Goal: Use online tool/utility: Utilize a website feature to perform a specific function

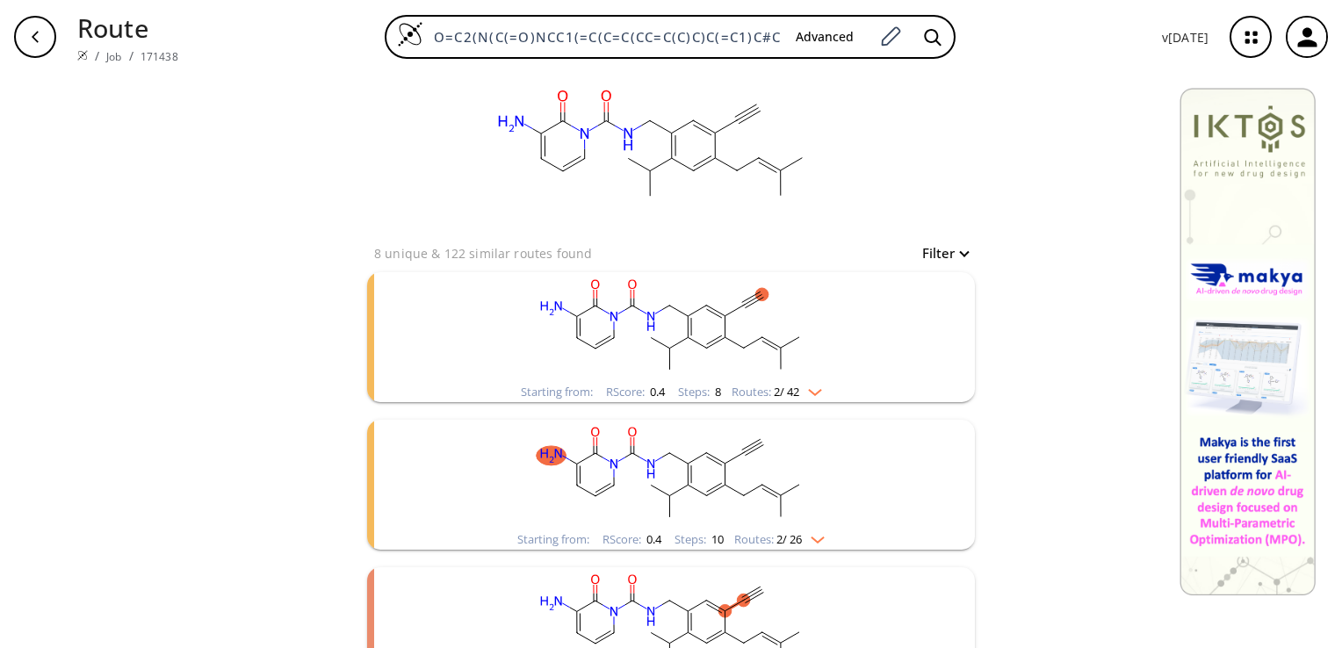
scroll to position [229, 0]
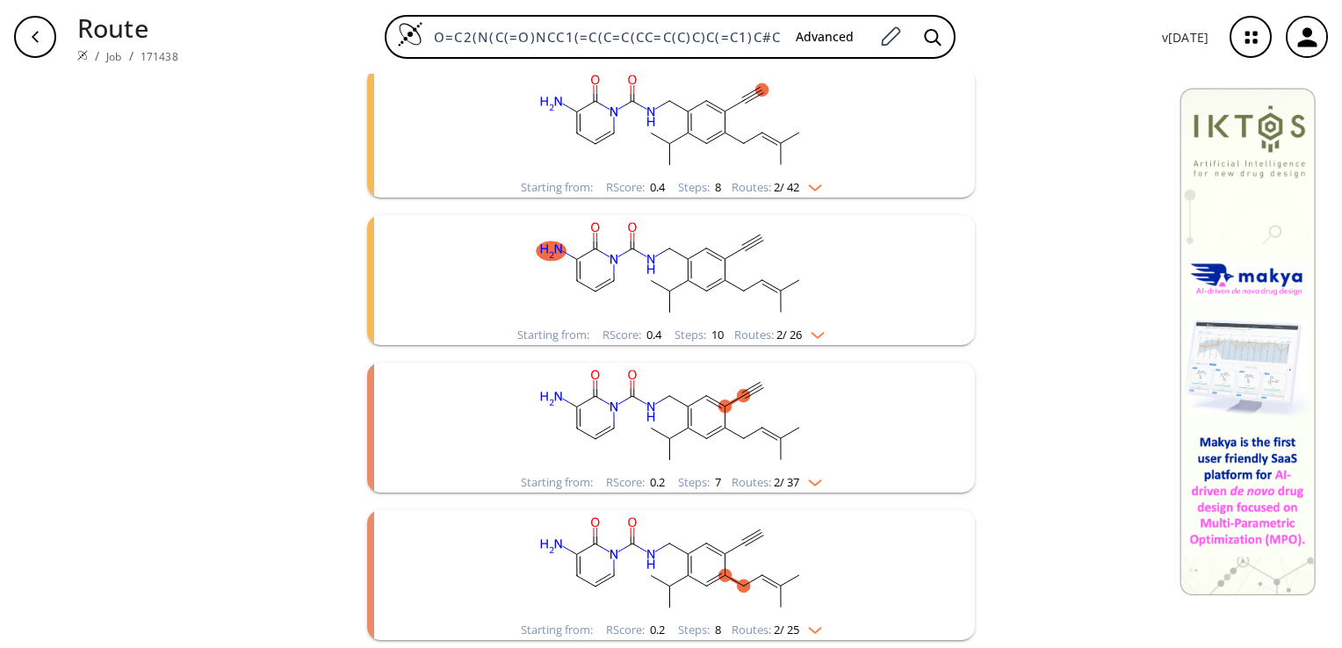
click at [661, 452] on rect "clusters" at bounding box center [671, 418] width 457 height 110
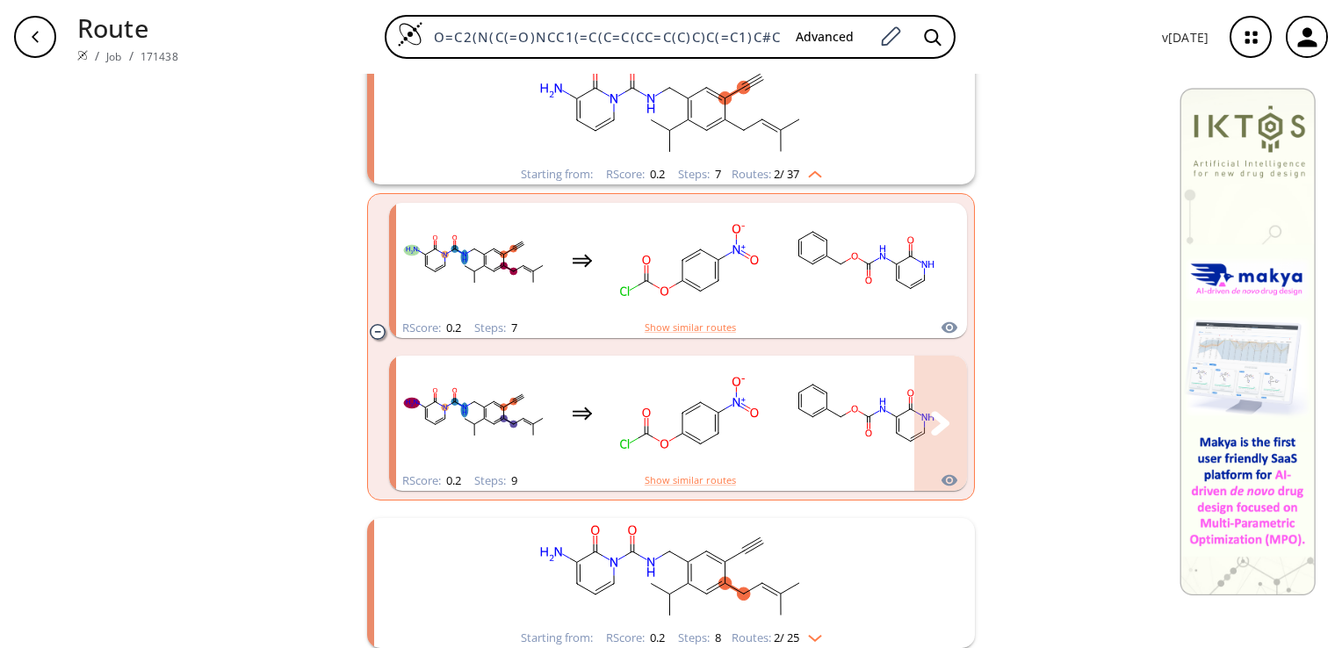
scroll to position [545, 0]
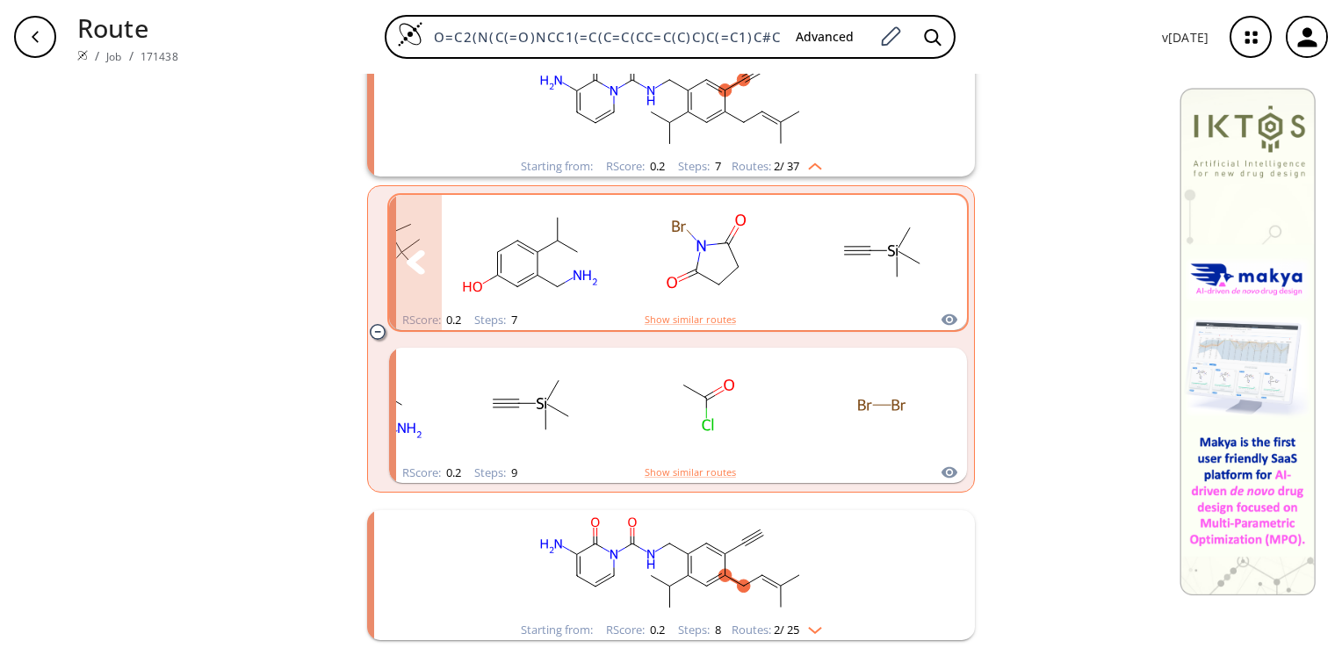
click at [574, 273] on ellipse "clusters" at bounding box center [585, 277] width 32 height 21
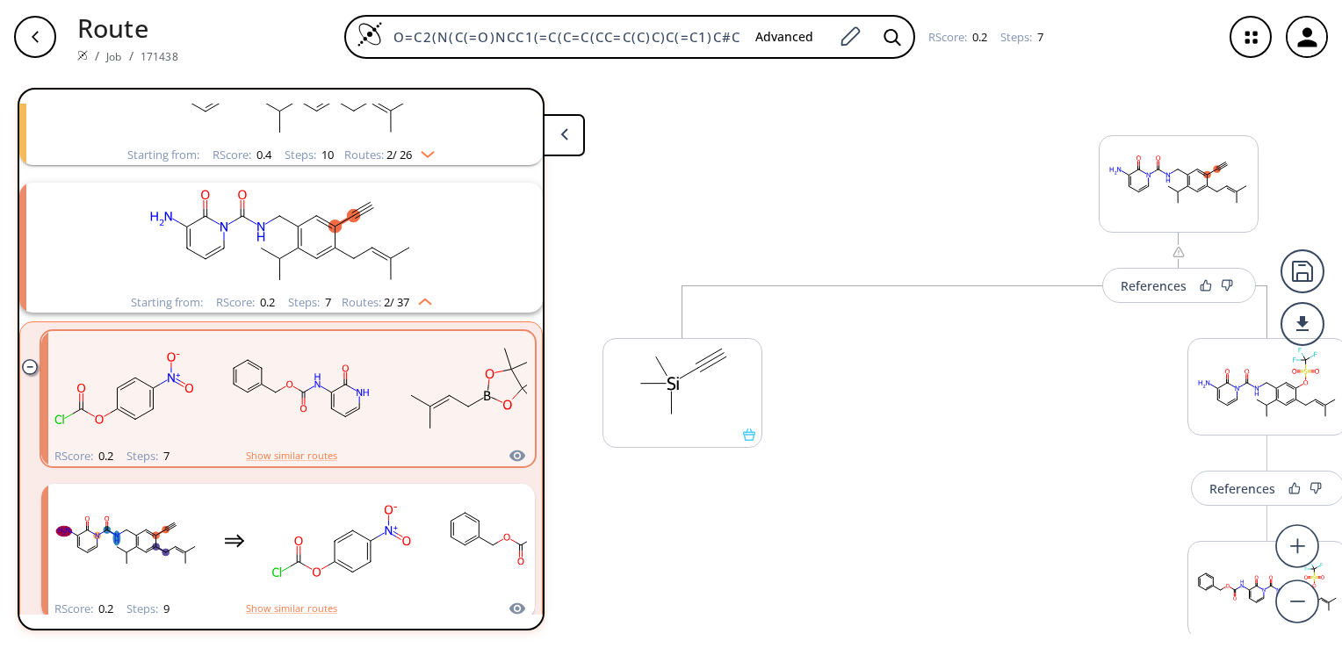
scroll to position [292, 0]
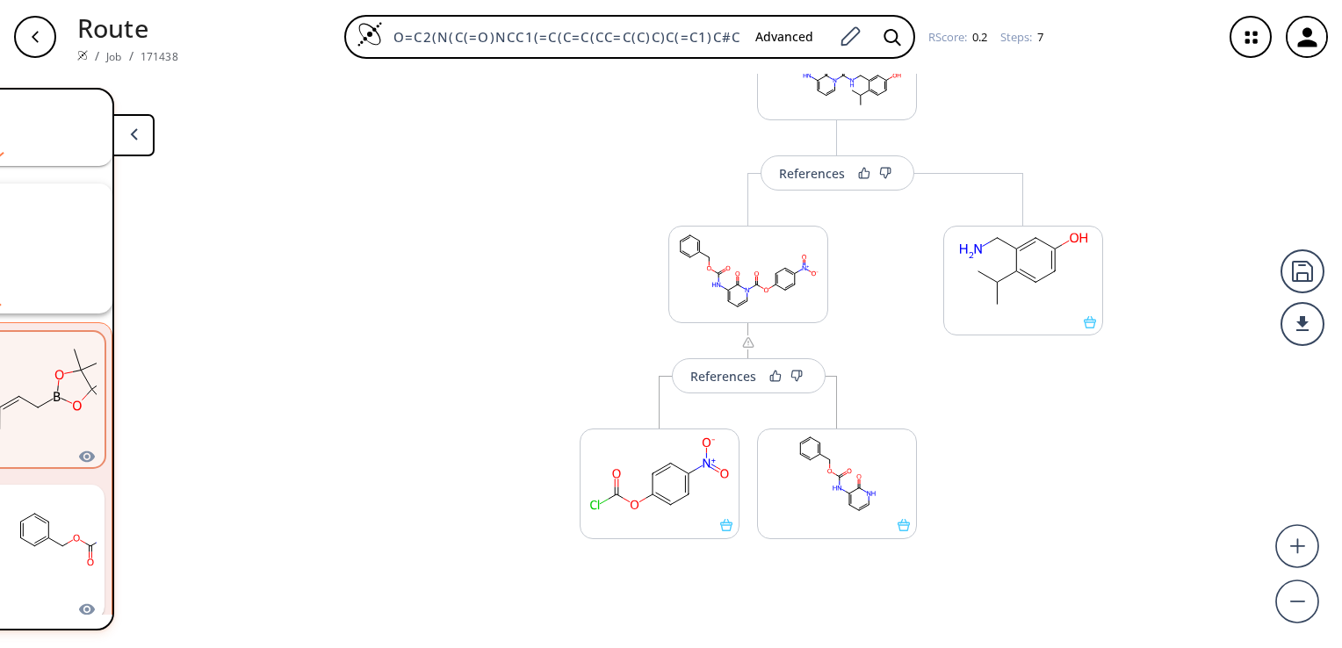
scroll to position [1127, 0]
click at [825, 554] on button "More routes from here" at bounding box center [837, 548] width 160 height 38
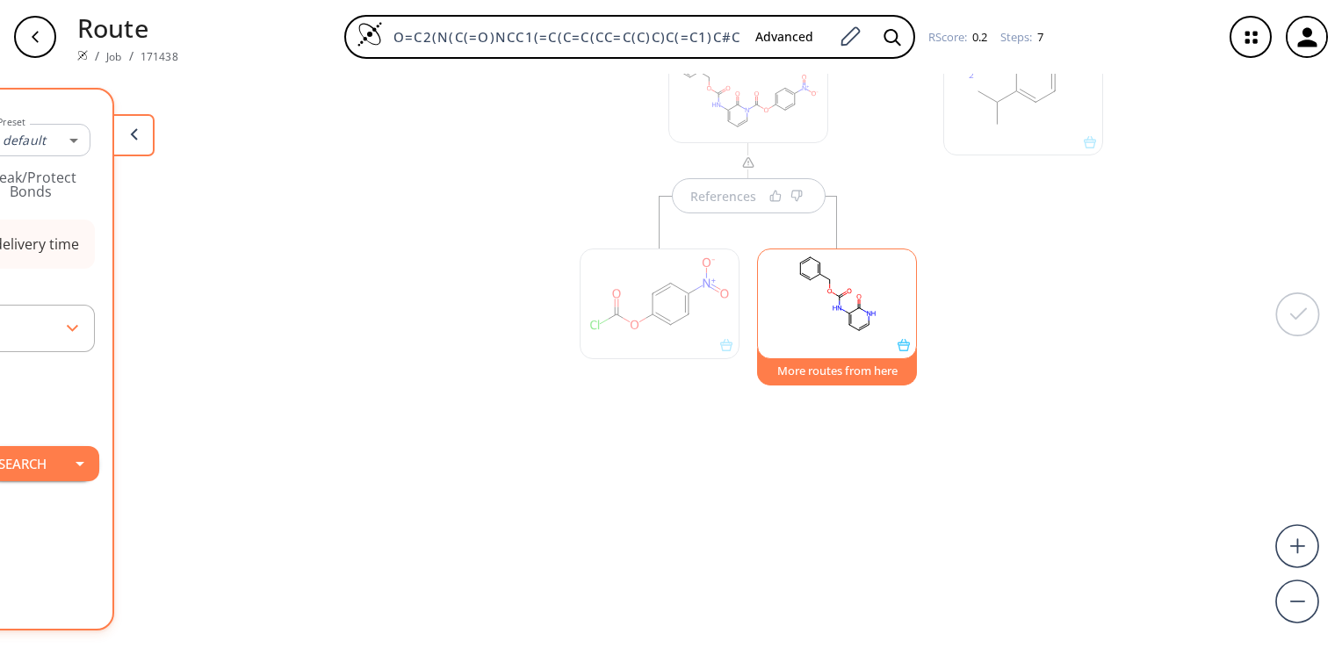
scroll to position [1310, 0]
type input "-1"
type input "All selected"
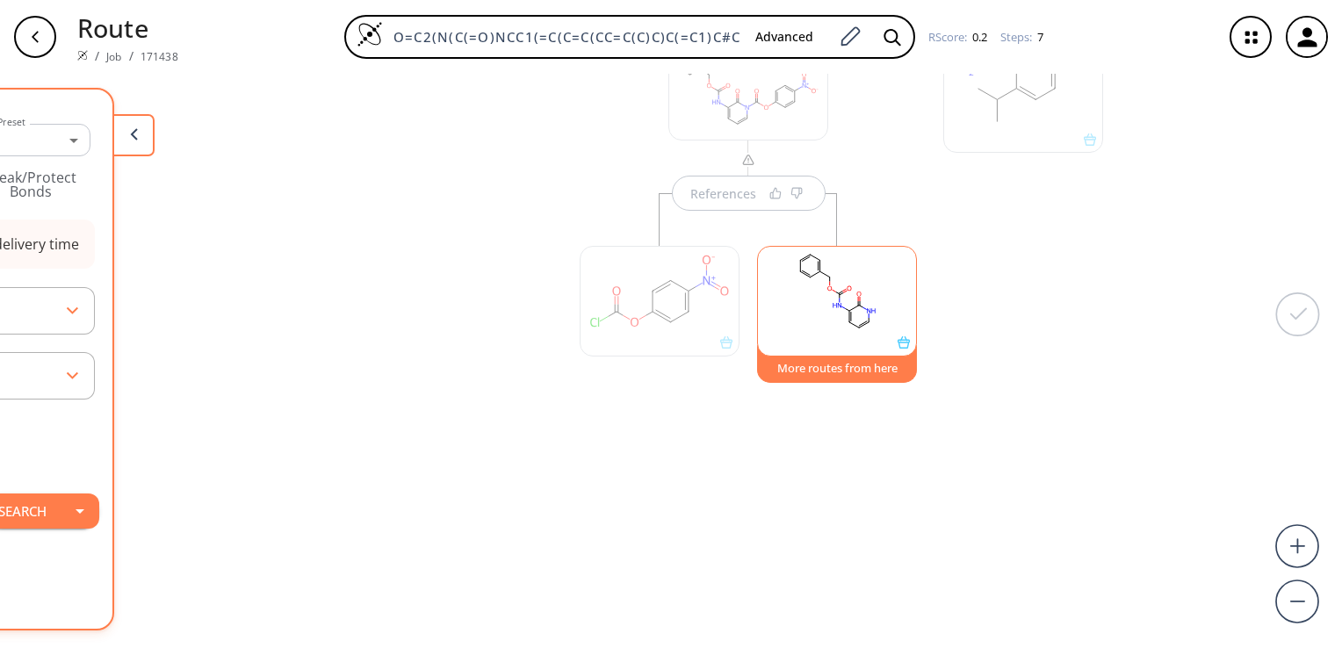
scroll to position [0, 0]
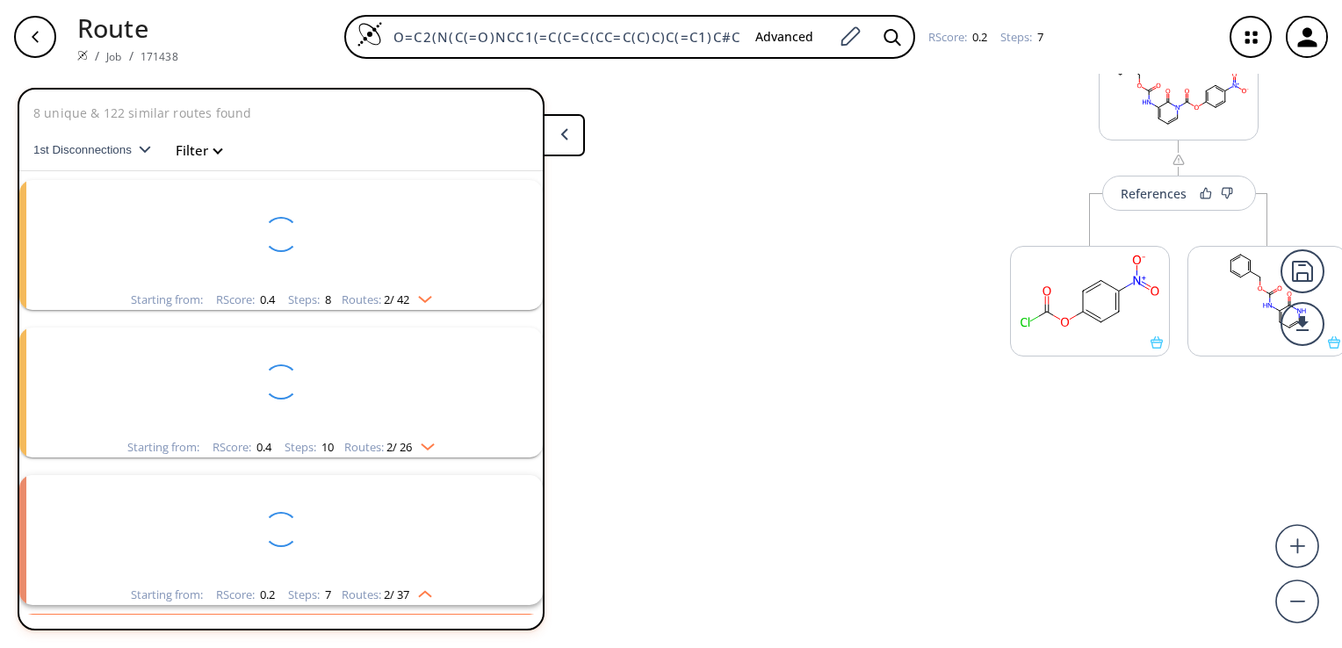
scroll to position [169, 0]
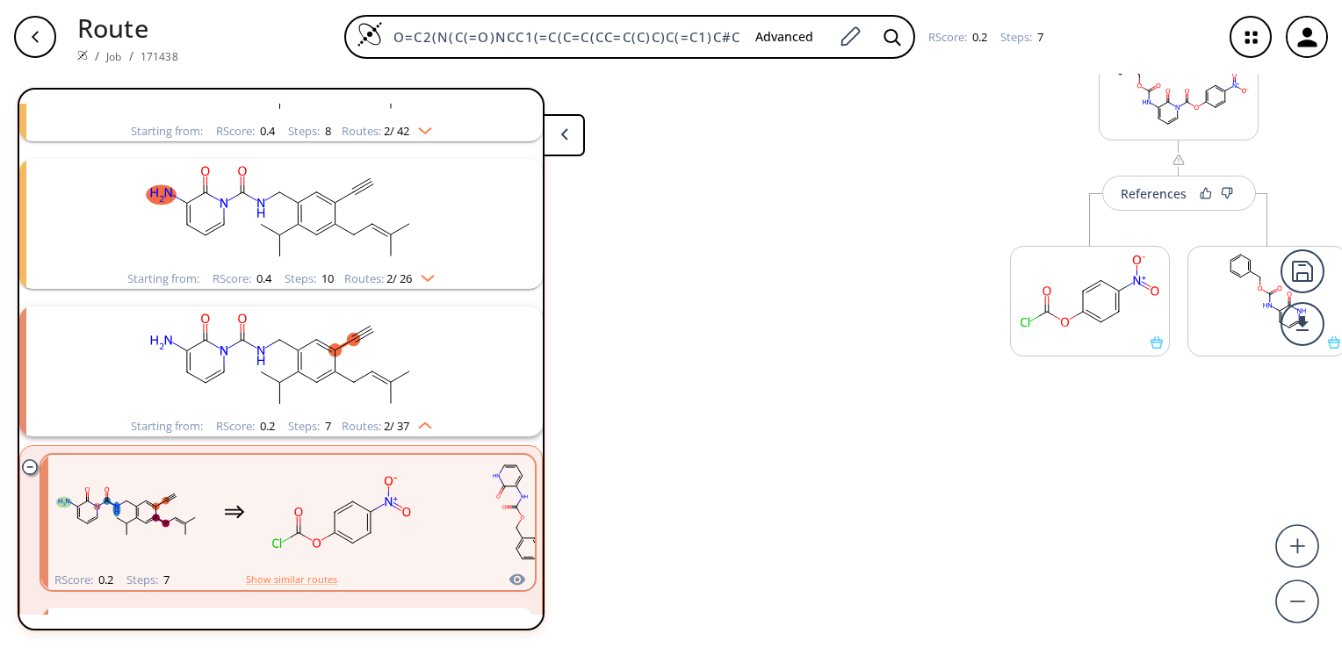
click at [573, 141] on button at bounding box center [564, 135] width 42 height 42
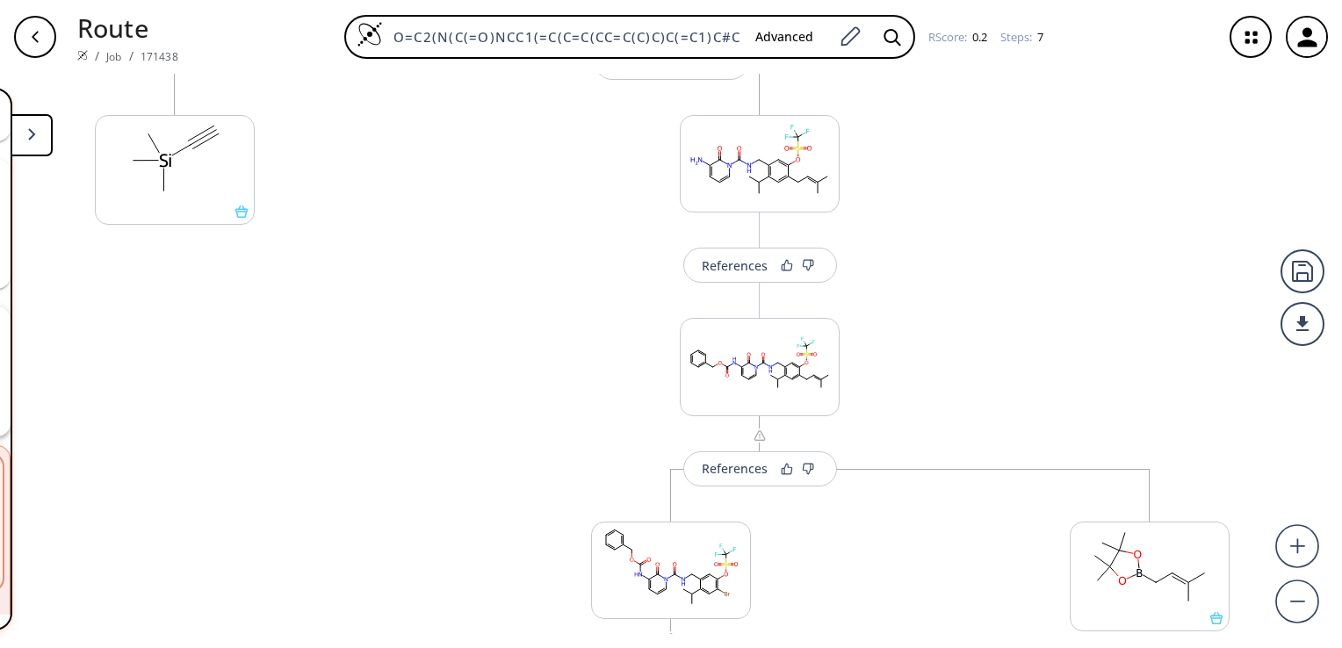
scroll to position [0, 0]
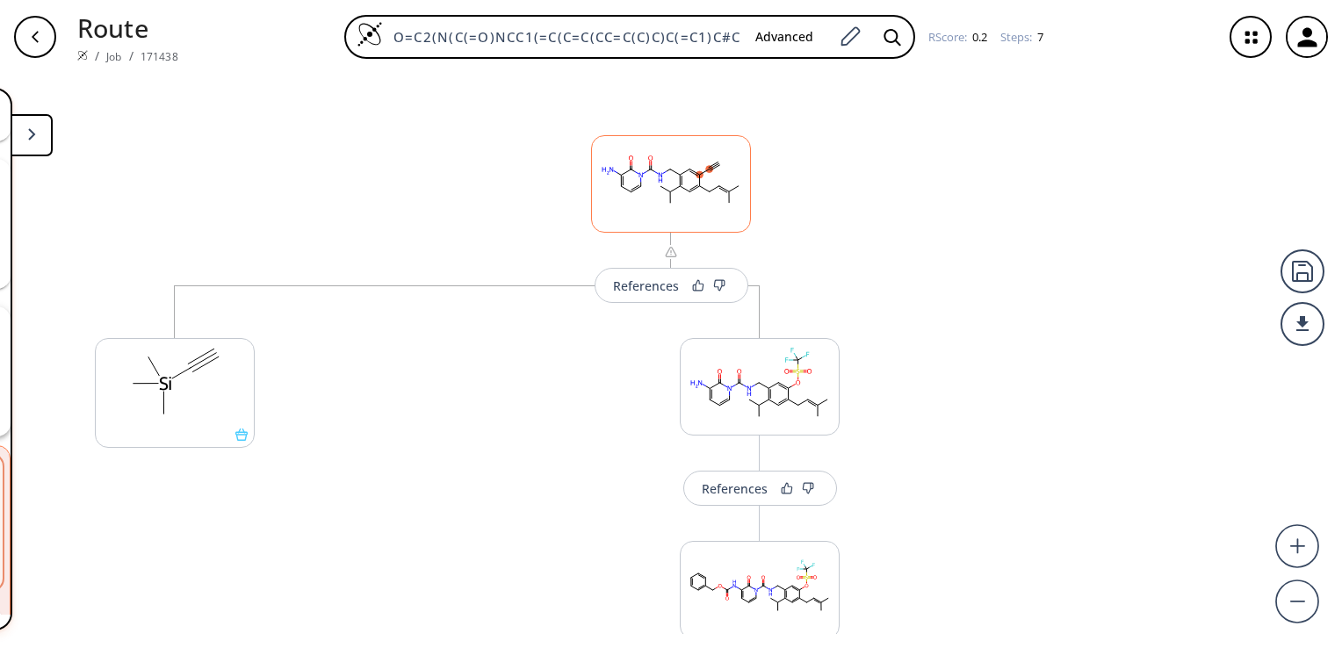
click at [631, 185] on icon at bounding box center [635, 187] width 8 height 4
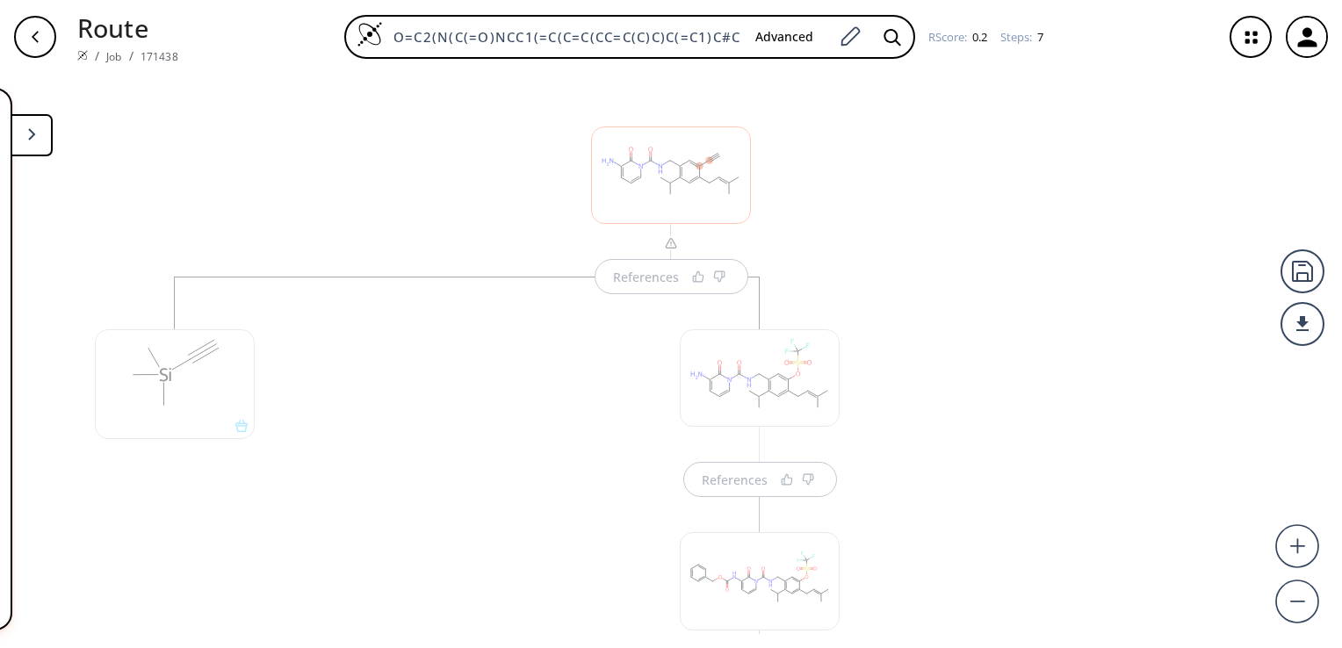
click at [631, 185] on div at bounding box center [671, 174] width 160 height 97
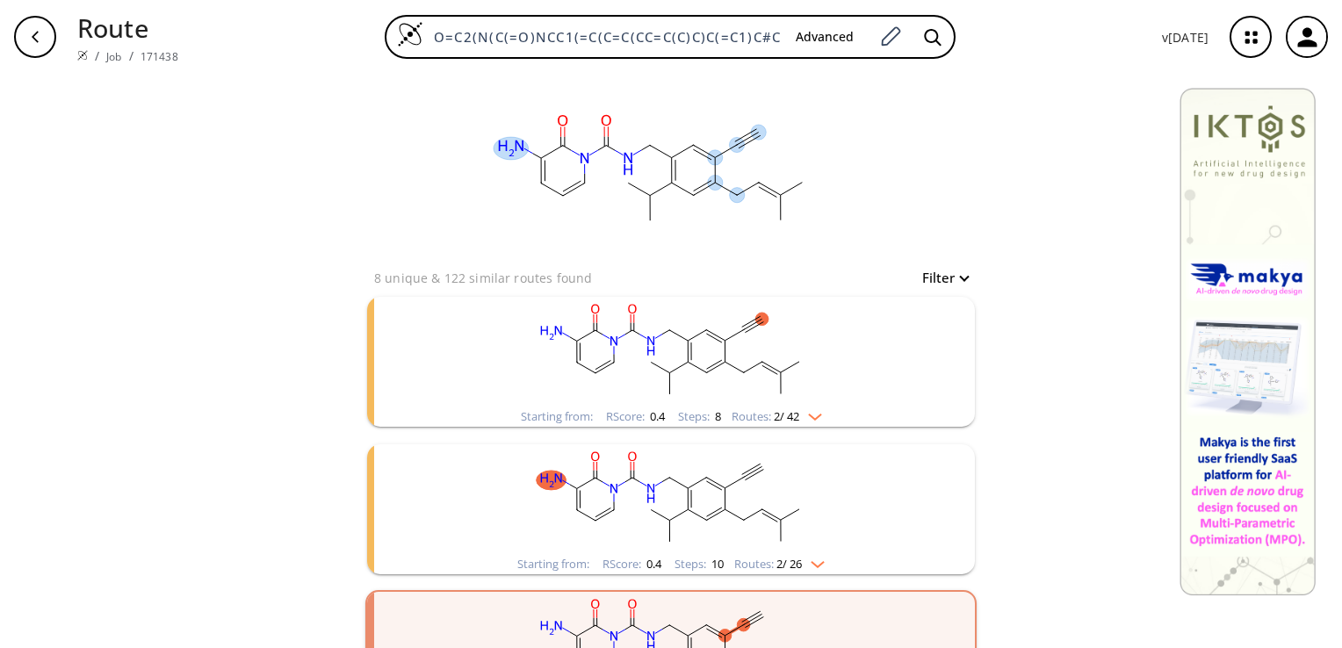
click at [920, 203] on div "clear" at bounding box center [671, 170] width 608 height 193
